Goal: Information Seeking & Learning: Learn about a topic

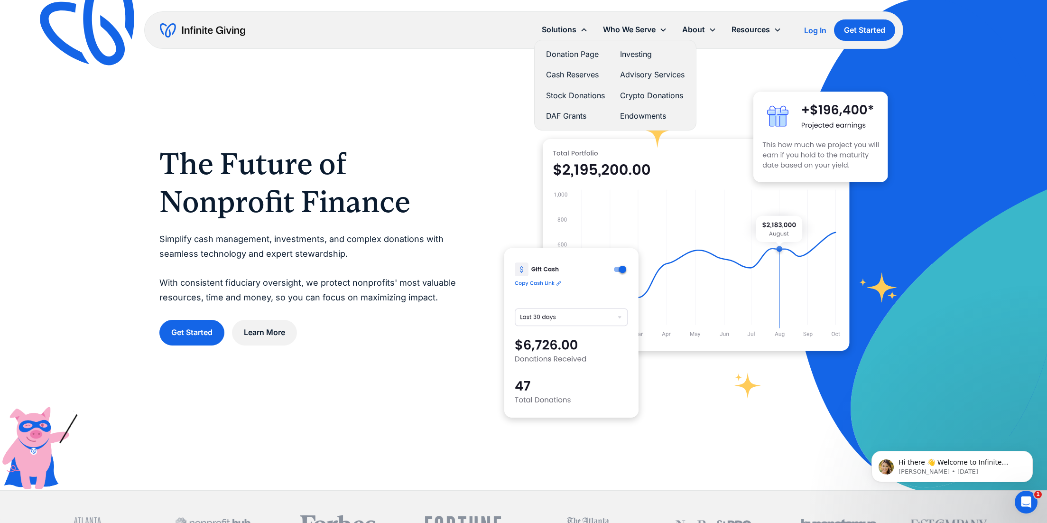
click at [575, 92] on link "Stock Donations" at bounding box center [575, 95] width 59 height 13
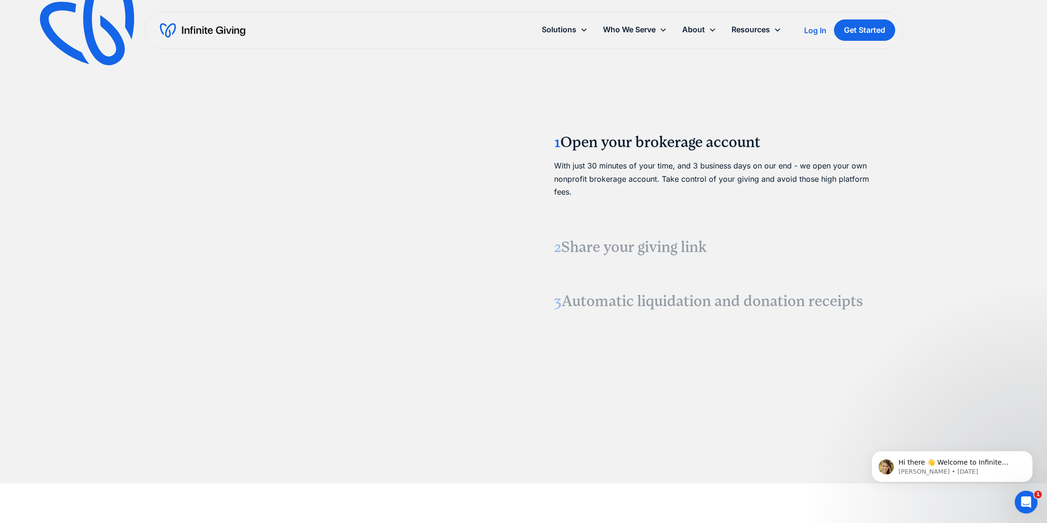
scroll to position [1281, 0]
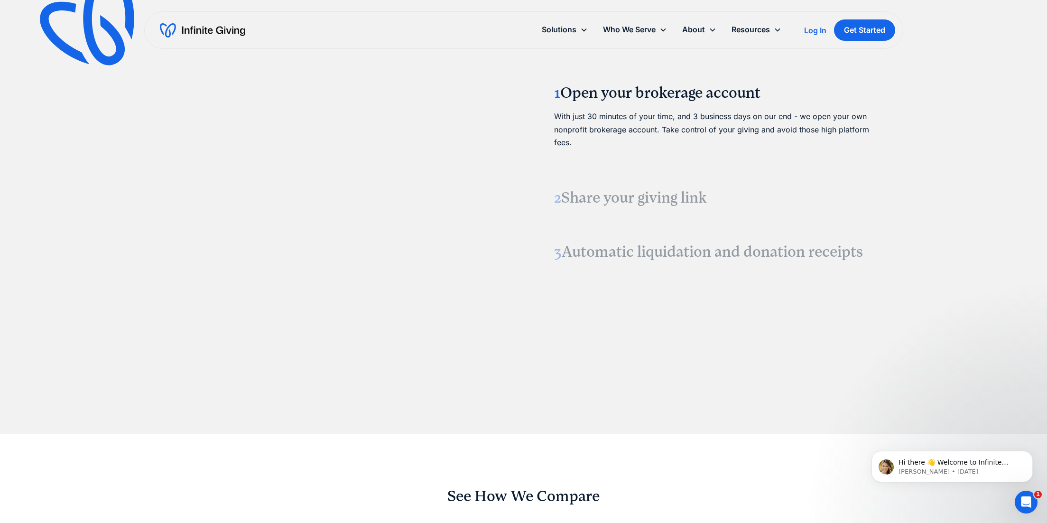
click at [631, 201] on h3 "2 Share your giving link" at bounding box center [715, 198] width 323 height 20
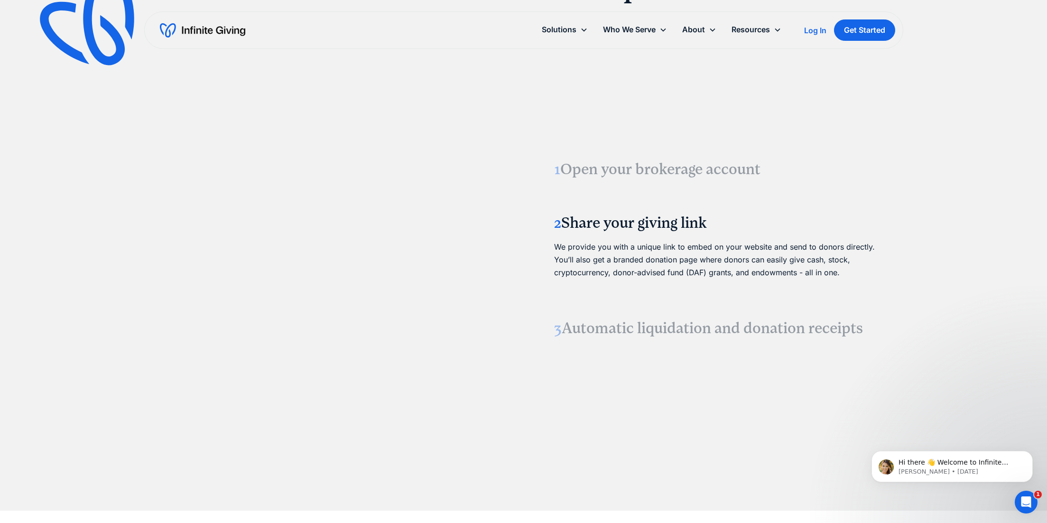
scroll to position [1186, 0]
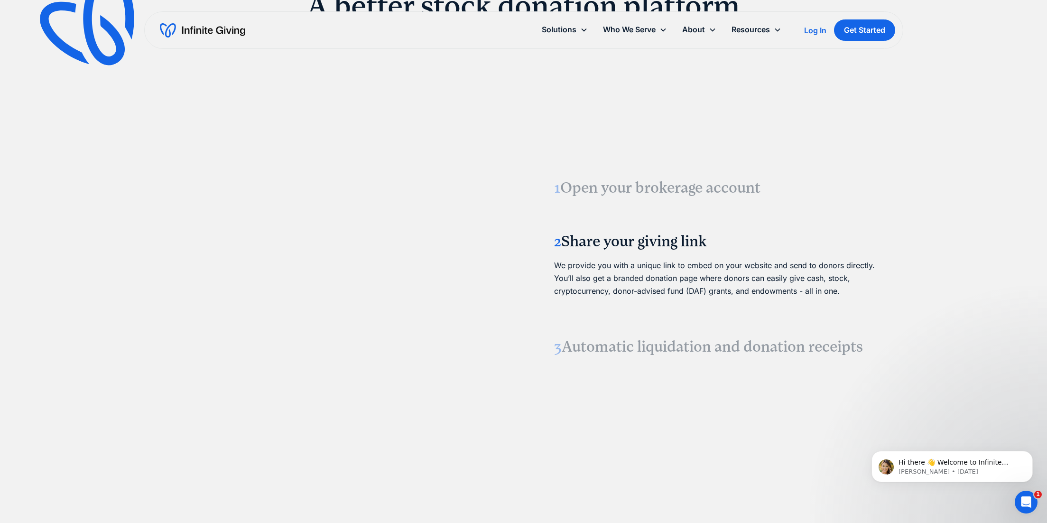
click at [701, 351] on h3 "3 Automatic liquidation and donation receipts" at bounding box center [715, 347] width 323 height 20
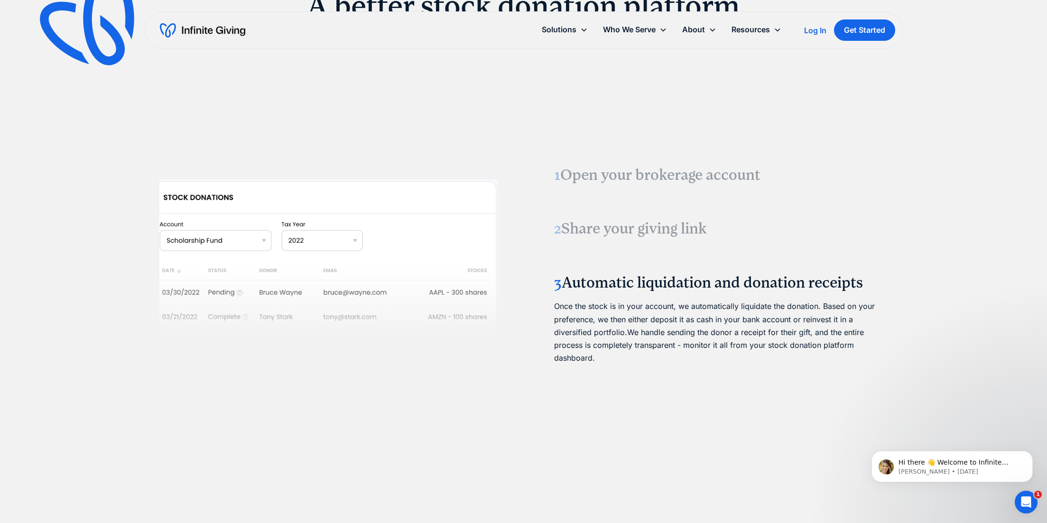
click at [532, 299] on div "1 Open your brokerage account With just 30 minutes of your time, and 3 business…" at bounding box center [523, 266] width 729 height 417
click at [532, 295] on div "1 Open your brokerage account With just 30 minutes of your time, and 3 business…" at bounding box center [523, 266] width 729 height 417
click at [665, 227] on h3 "2 Share your giving link" at bounding box center [715, 229] width 323 height 20
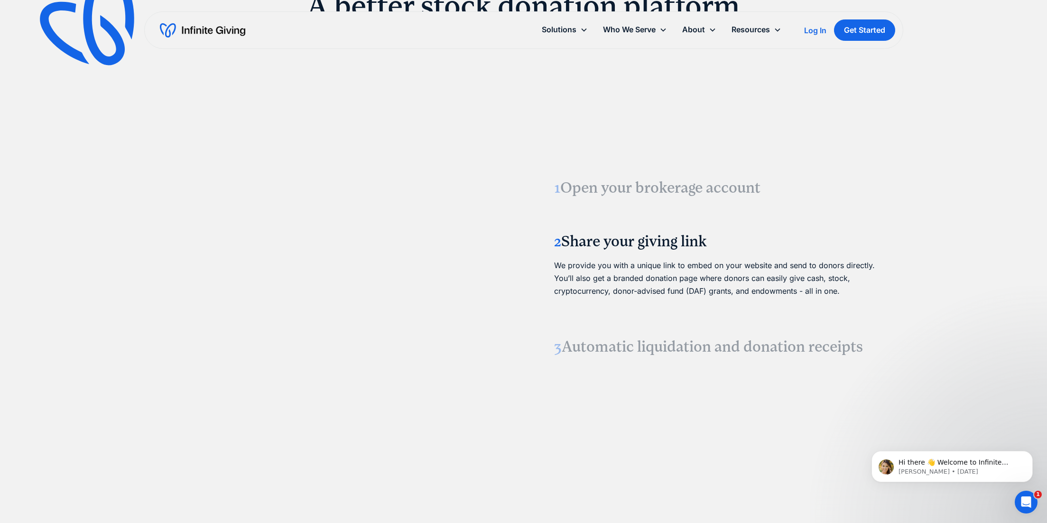
click at [824, 343] on h3 "3 Automatic liquidation and donation receipts" at bounding box center [715, 347] width 323 height 20
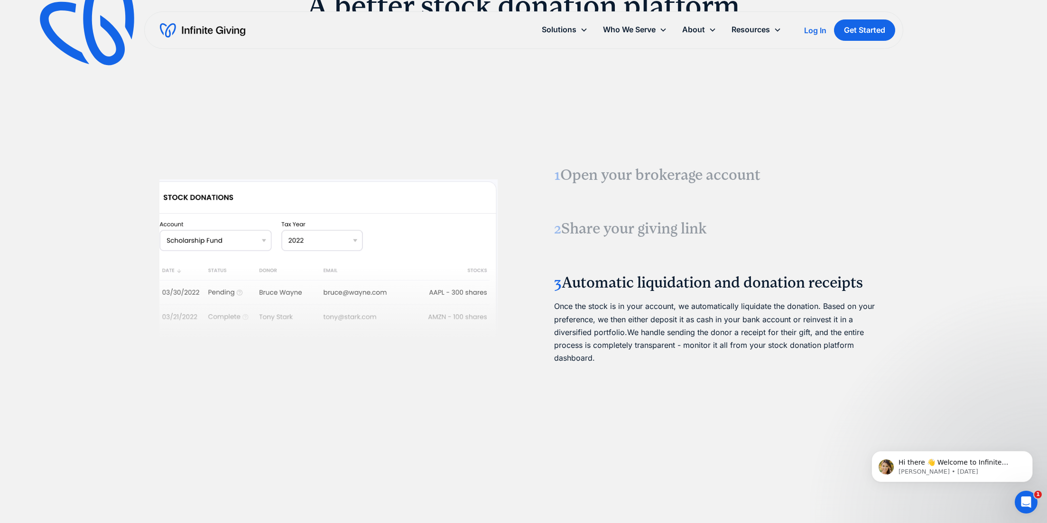
click at [935, 308] on div "GROW YOUR GIFTS A better stock donation platform 1 Open your brokerage account …" at bounding box center [523, 223] width 1047 height 612
click at [924, 322] on div "GROW YOUR GIFTS A better stock donation platform 1 Open your brokerage account …" at bounding box center [523, 223] width 1047 height 612
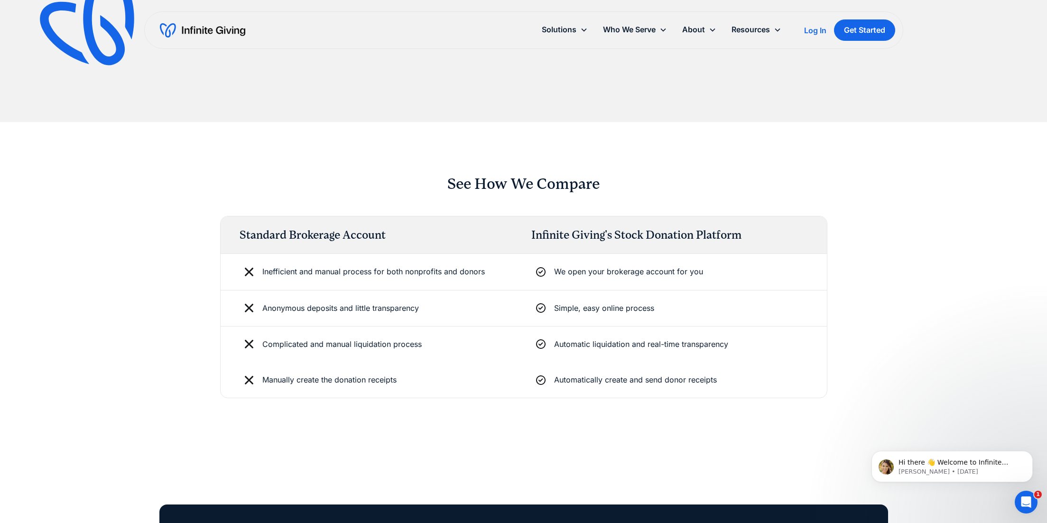
scroll to position [1565, 0]
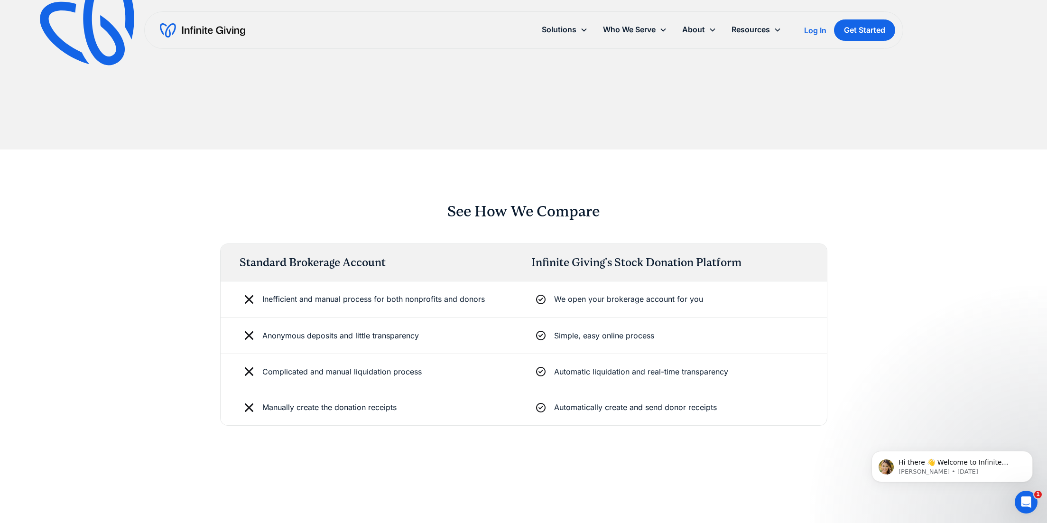
click at [996, 250] on div "See How We Compare Standard Brokerage Account Infinite Giving's Stock Donation …" at bounding box center [523, 313] width 1047 height 329
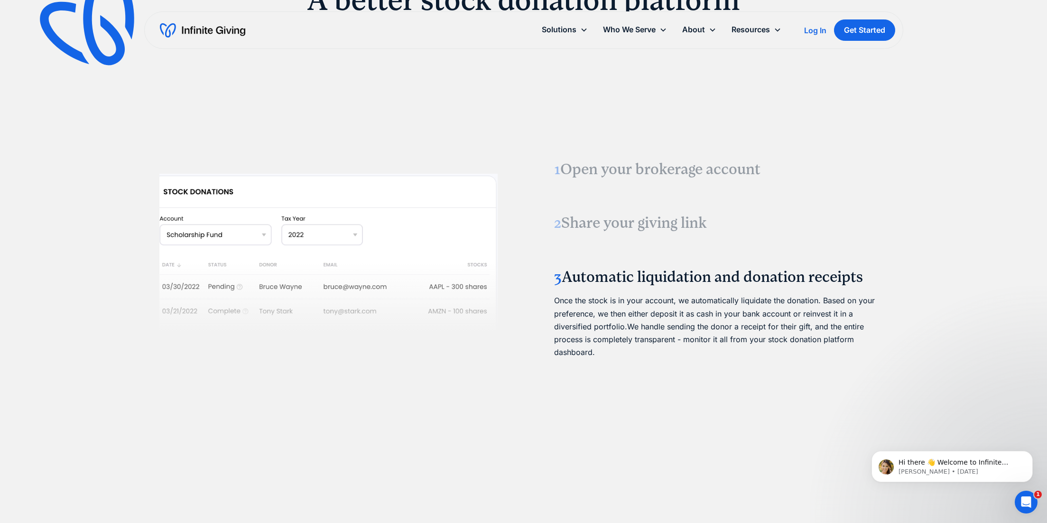
scroll to position [1186, 0]
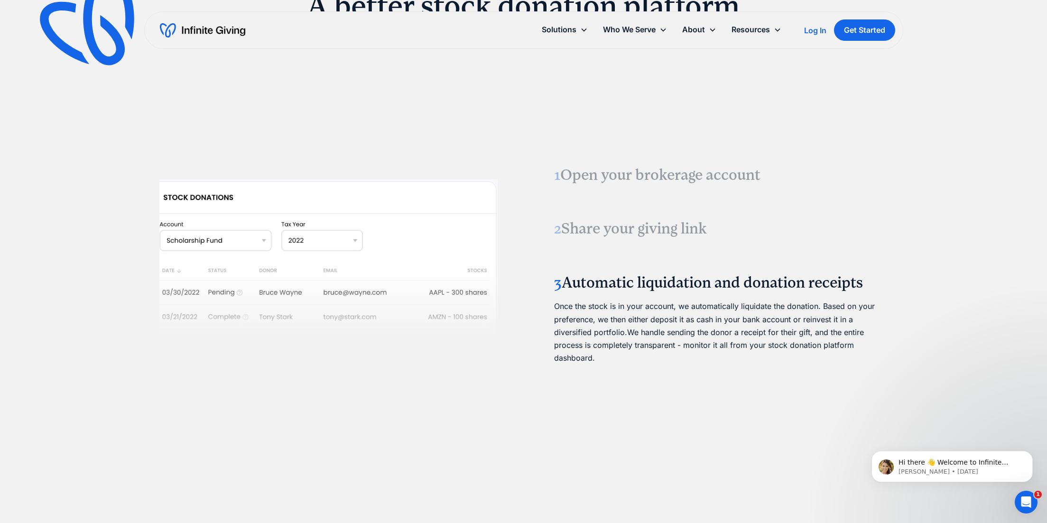
click at [903, 233] on div "GROW YOUR GIFTS A better stock donation platform 1 Open your brokerage account …" at bounding box center [523, 223] width 1047 height 612
click at [714, 173] on h3 "1 Open your brokerage account" at bounding box center [715, 175] width 323 height 20
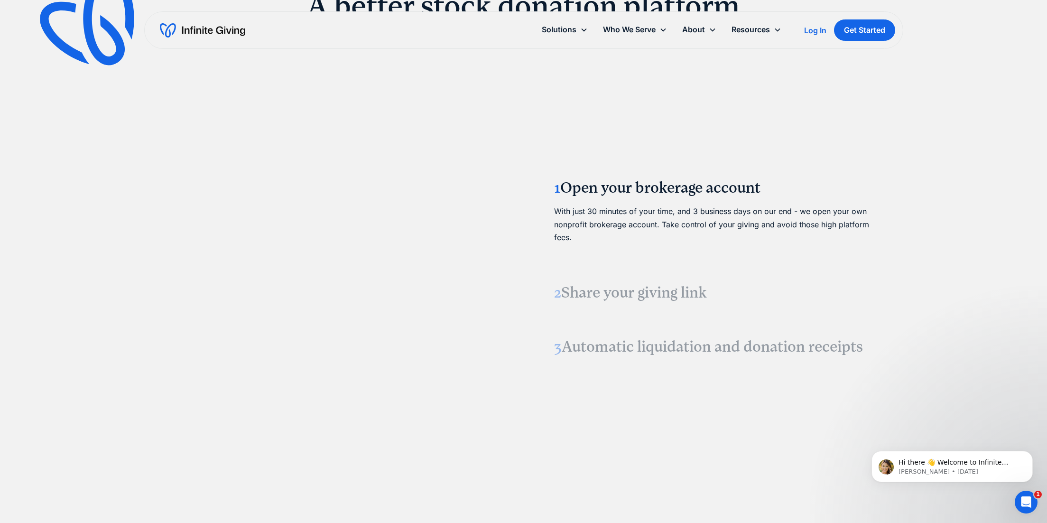
click at [896, 237] on div "GROW YOUR GIFTS A better stock donation platform 1 Open your brokerage account …" at bounding box center [523, 223] width 1047 height 612
drag, startPoint x: 956, startPoint y: 240, endPoint x: 941, endPoint y: 239, distance: 14.3
click at [956, 240] on div "GROW YOUR GIFTS A better stock donation platform 1 Open your brokerage account …" at bounding box center [523, 223] width 1047 height 612
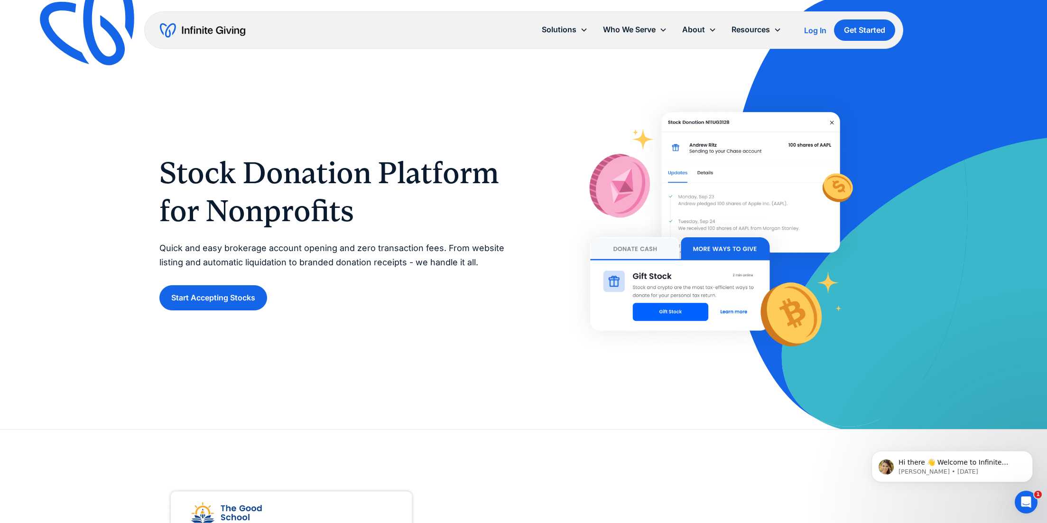
scroll to position [0, 0]
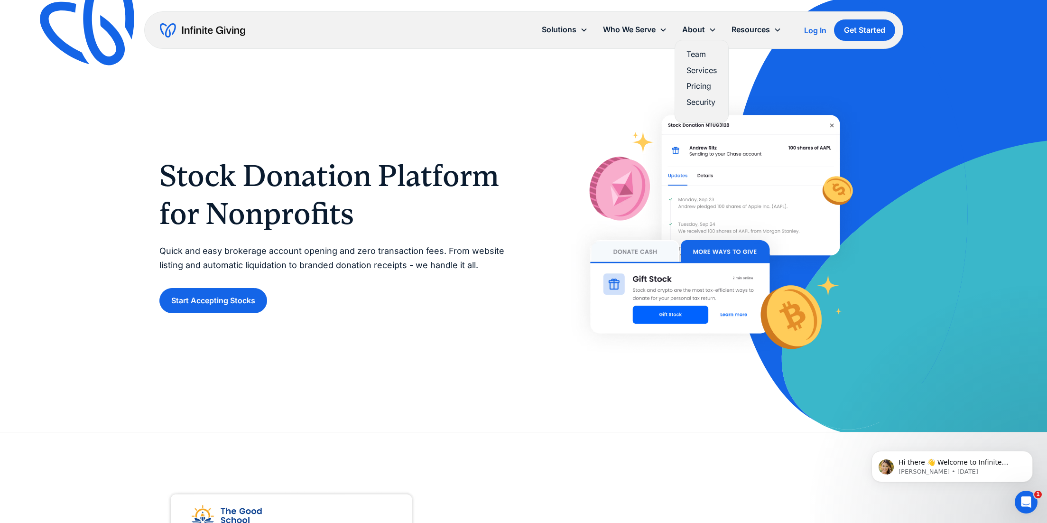
click at [699, 83] on link "Pricing" at bounding box center [701, 86] width 30 height 13
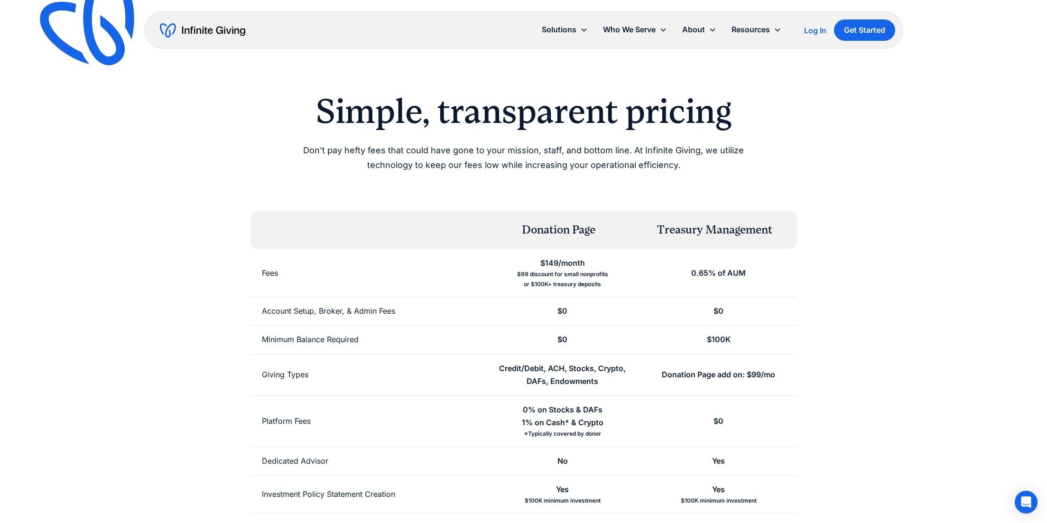
click at [835, 273] on div "Simple, transparent pricing Don't pay hefty fees that could have gone to your m…" at bounding box center [523, 340] width 729 height 499
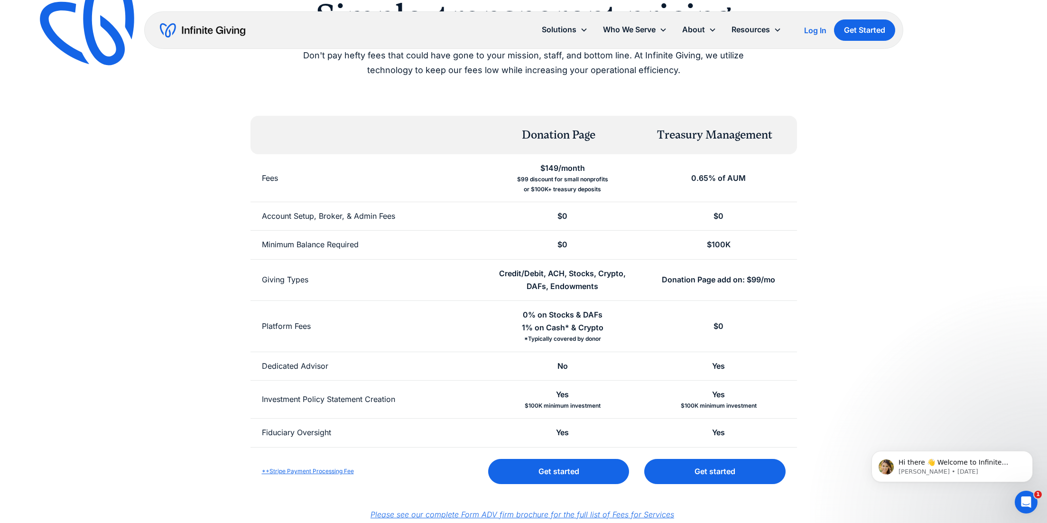
click at [820, 270] on div "Simple, transparent pricing Don't pay hefty fees that could have gone to your m…" at bounding box center [523, 245] width 729 height 499
click at [819, 270] on div "Simple, transparent pricing Don't pay hefty fees that could have gone to your m…" at bounding box center [523, 245] width 729 height 499
click at [859, 308] on div "Simple, transparent pricing Don't pay hefty fees that could have gone to your m…" at bounding box center [523, 245] width 729 height 499
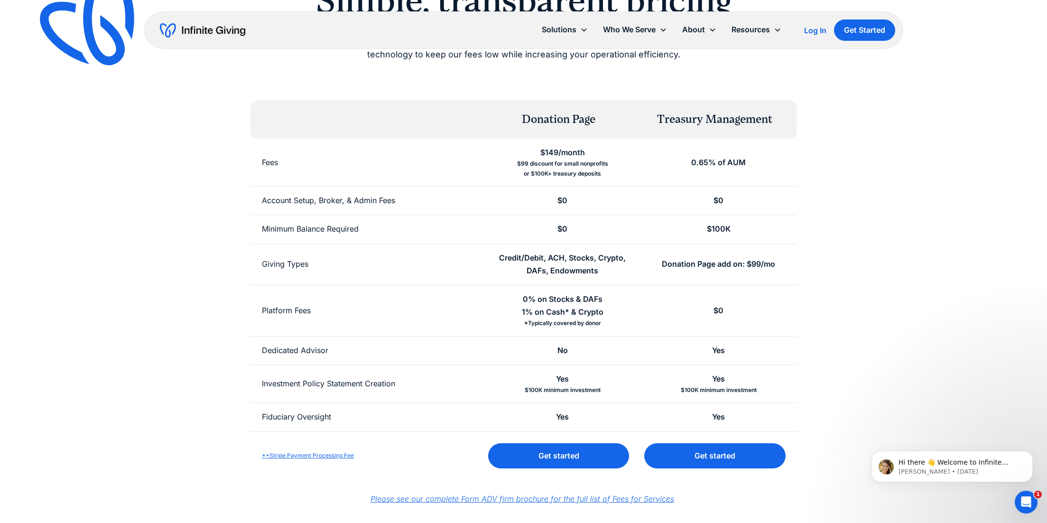
scroll to position [142, 0]
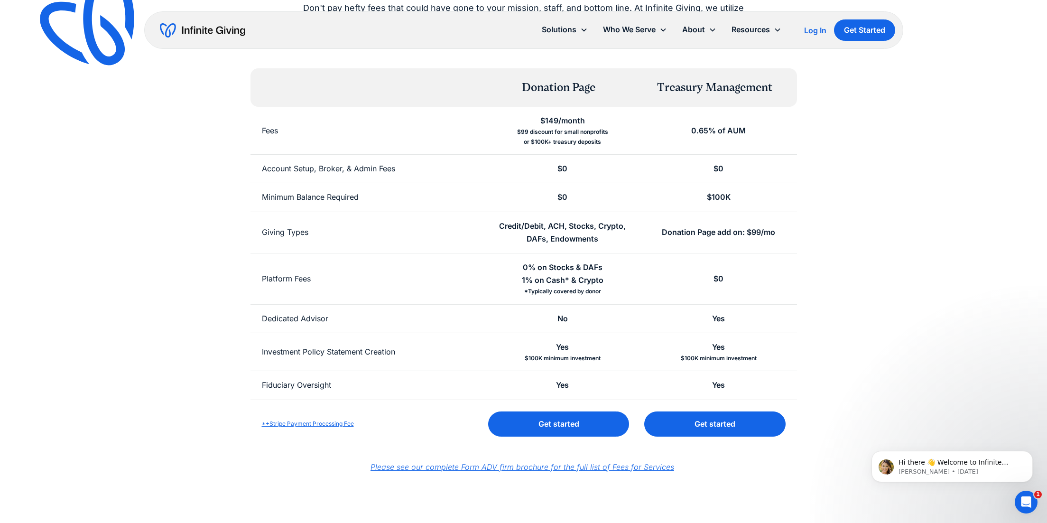
click at [995, 273] on div "Simple, transparent pricing Don't pay hefty fees that could have gone to your m…" at bounding box center [523, 194] width 1047 height 673
click at [857, 236] on div "Simple, transparent pricing Don't pay hefty fees that could have gone to your m…" at bounding box center [523, 198] width 729 height 499
click at [852, 262] on div "Simple, transparent pricing Don't pay hefty fees that could have gone to your m…" at bounding box center [523, 198] width 729 height 499
click at [915, 252] on div "Simple, transparent pricing Don't pay hefty fees that could have gone to your m…" at bounding box center [523, 194] width 1047 height 673
